Goal: Check status

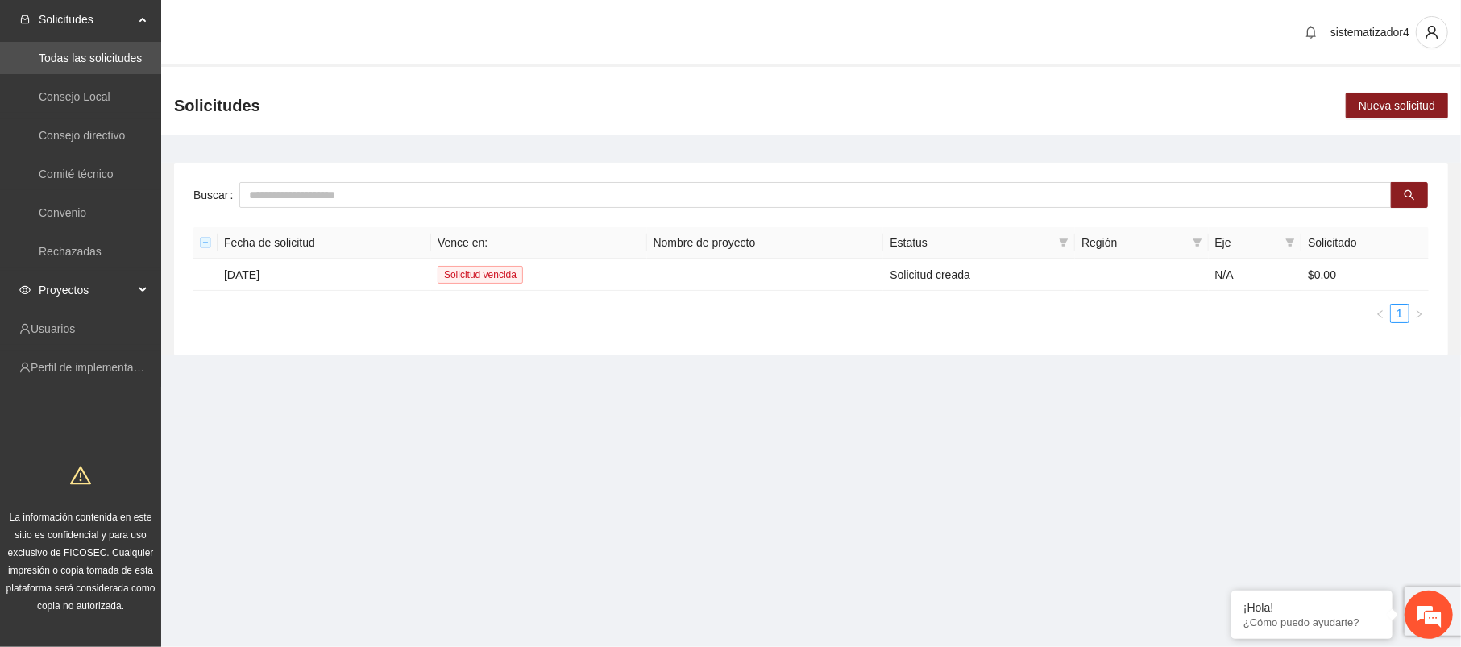
click at [60, 284] on span "Proyectos" at bounding box center [86, 290] width 95 height 32
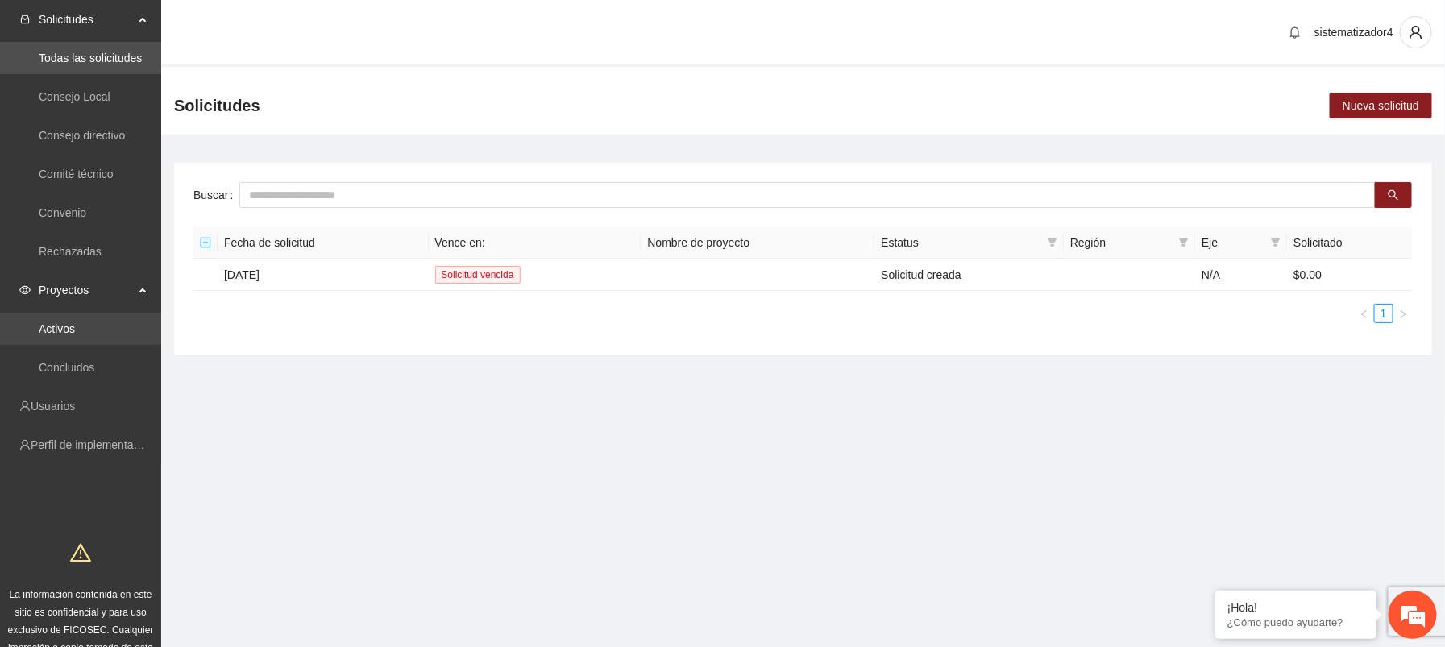
click at [70, 322] on link "Activos" at bounding box center [57, 328] width 36 height 13
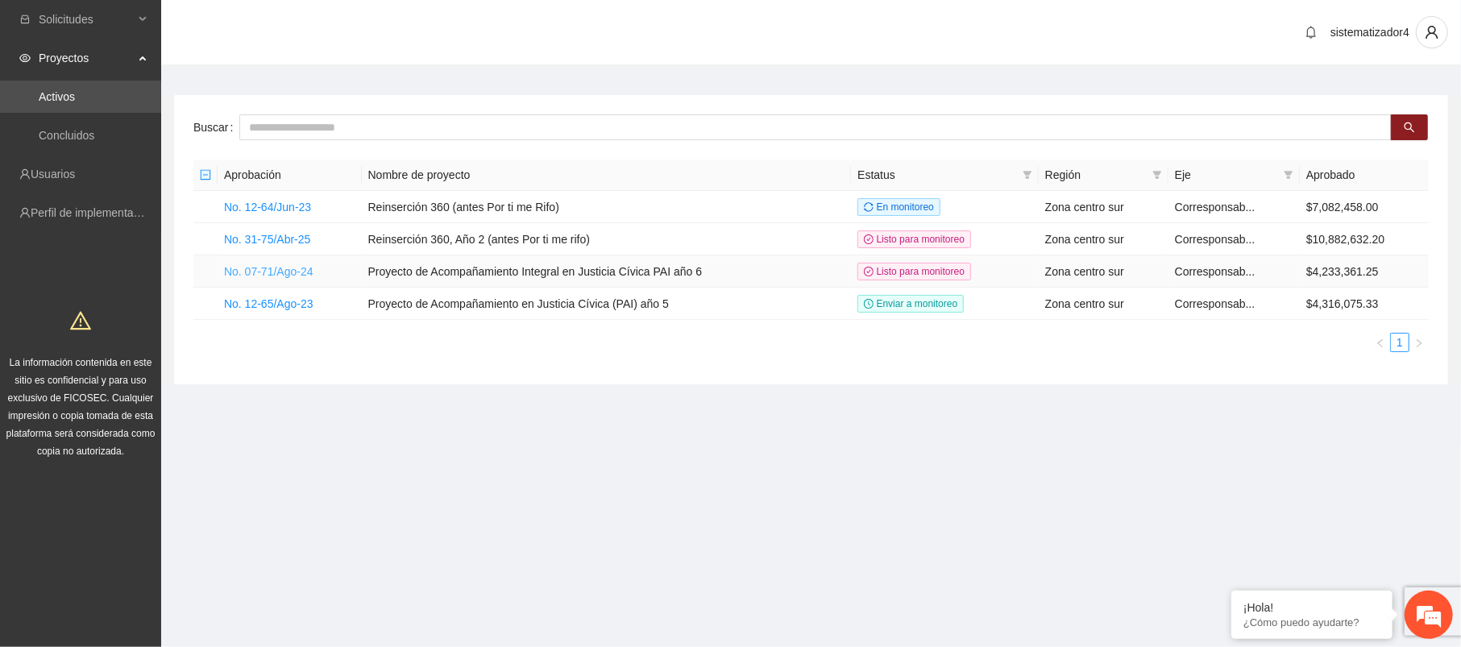
click at [294, 272] on link "No. 07-71/Ago-24" at bounding box center [268, 271] width 89 height 13
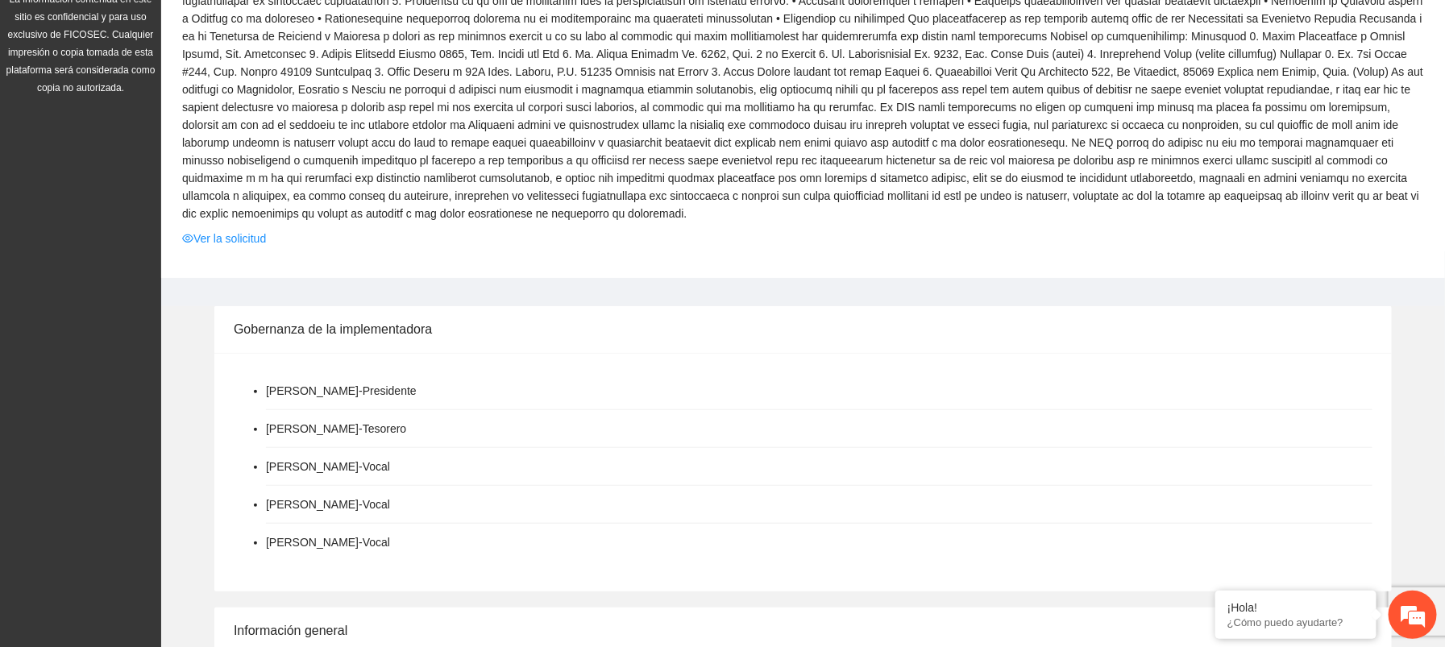
scroll to position [352, 0]
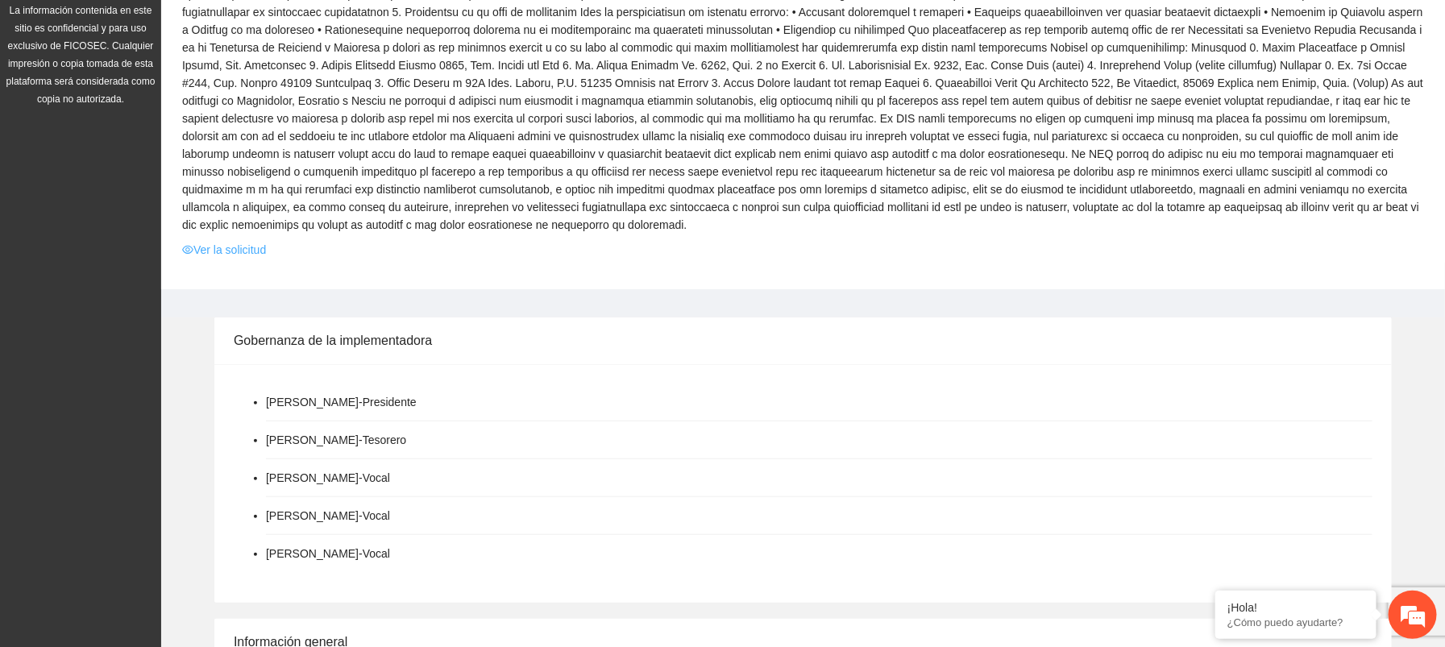
click at [206, 242] on link "Ver la solicitud" at bounding box center [224, 250] width 84 height 18
